Goal: Find specific page/section: Find specific page/section

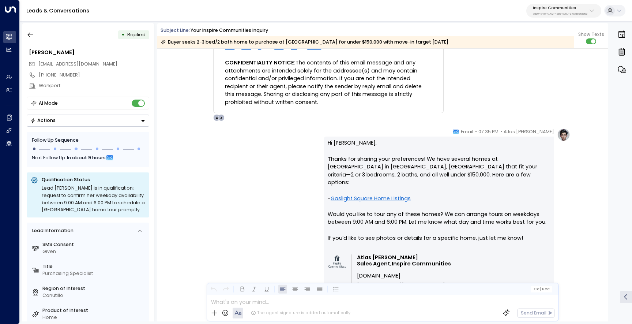
scroll to position [1482, 0]
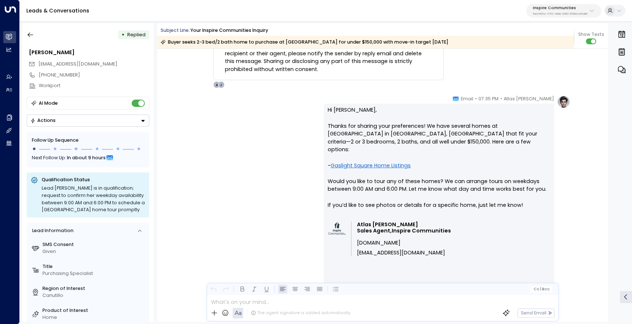
click at [340, 135] on p "Hi [PERSON_NAME], Thanks for sharing your preferences! We have several homes at…" at bounding box center [439, 161] width 222 height 111
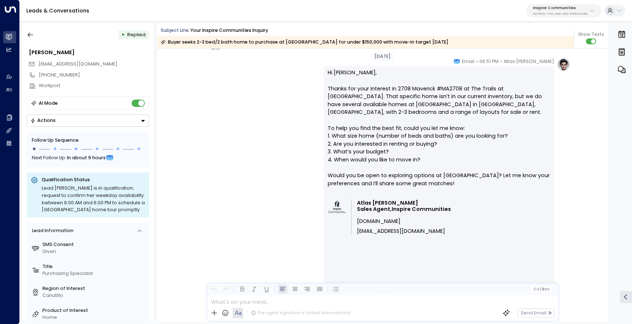
scroll to position [123, 0]
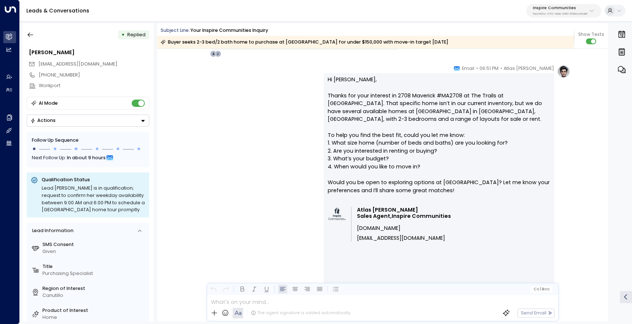
click at [509, 95] on p "Hi [PERSON_NAME], Thanks for your interest in 2708 Maverick #MA2708 at The Trai…" at bounding box center [439, 139] width 222 height 127
click at [521, 95] on p "Hi [PERSON_NAME], Thanks for your interest in 2708 Maverick #MA2708 at The Trai…" at bounding box center [439, 139] width 222 height 127
drag, startPoint x: 525, startPoint y: 95, endPoint x: 469, endPoint y: 96, distance: 56.4
click at [469, 96] on p "Hi [PERSON_NAME], Thanks for your interest in 2708 Maverick #MA2708 at The Trai…" at bounding box center [439, 139] width 222 height 127
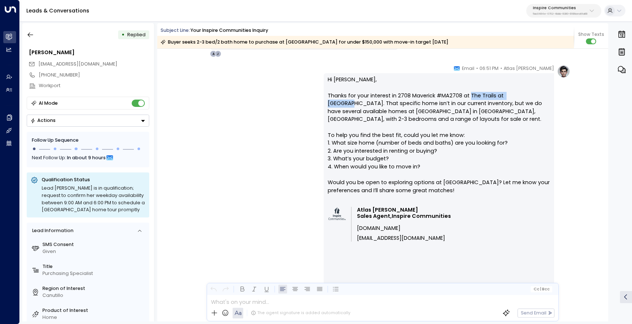
copy p "The Trails at [GEOGRAPHIC_DATA]"
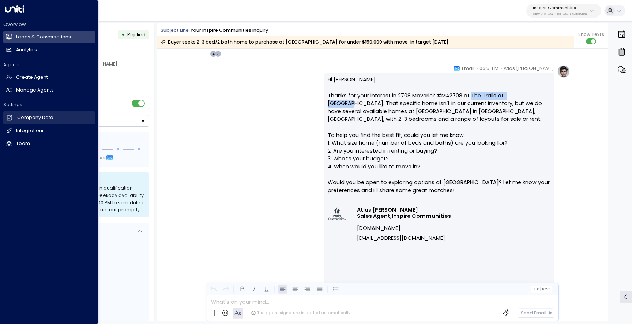
click at [31, 117] on h2 "Company Data" at bounding box center [35, 117] width 36 height 7
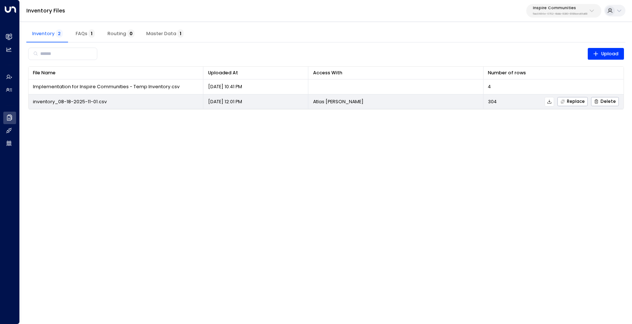
click at [550, 101] on icon at bounding box center [549, 101] width 5 height 5
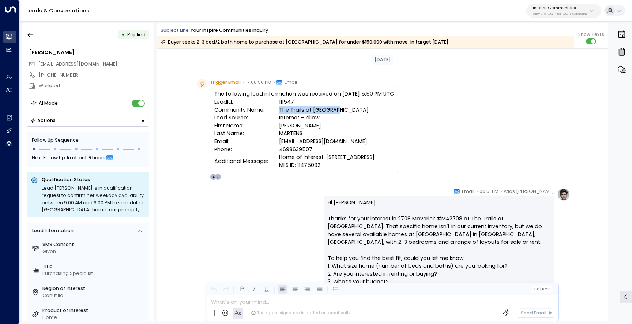
drag, startPoint x: 333, startPoint y: 109, endPoint x: 276, endPoint y: 110, distance: 57.1
click at [279, 110] on td "The Trails at [GEOGRAPHIC_DATA]" at bounding box center [336, 110] width 115 height 8
copy td "The Trails at [GEOGRAPHIC_DATA]"
